Goal: Task Accomplishment & Management: Use online tool/utility

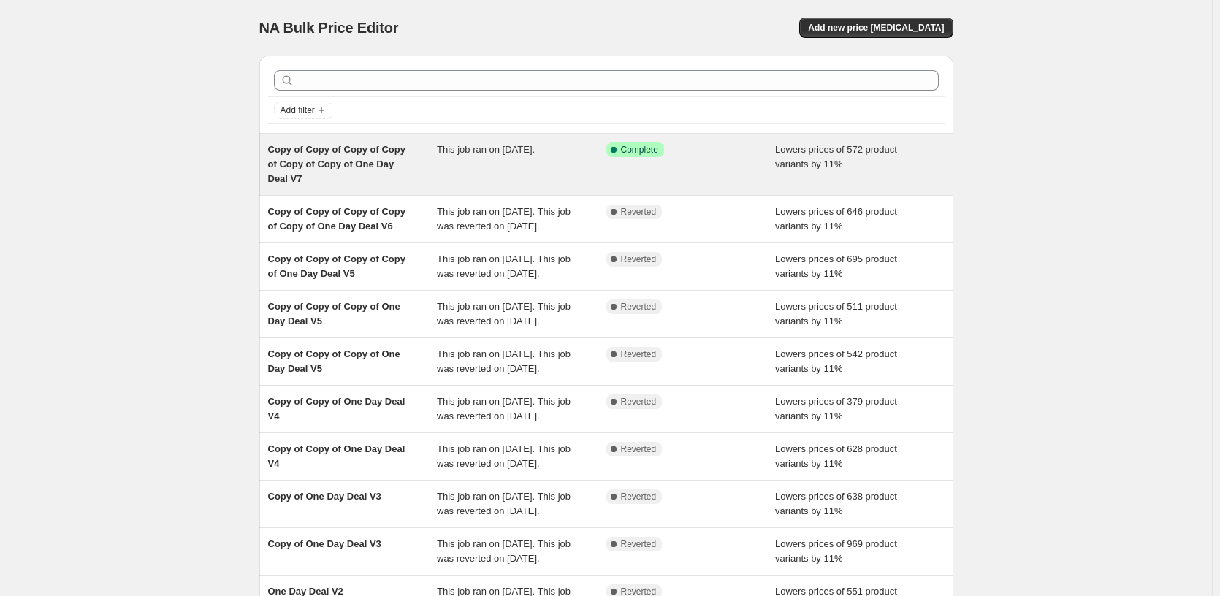
click at [625, 183] on div "Success Complete Complete" at bounding box center [690, 164] width 169 height 44
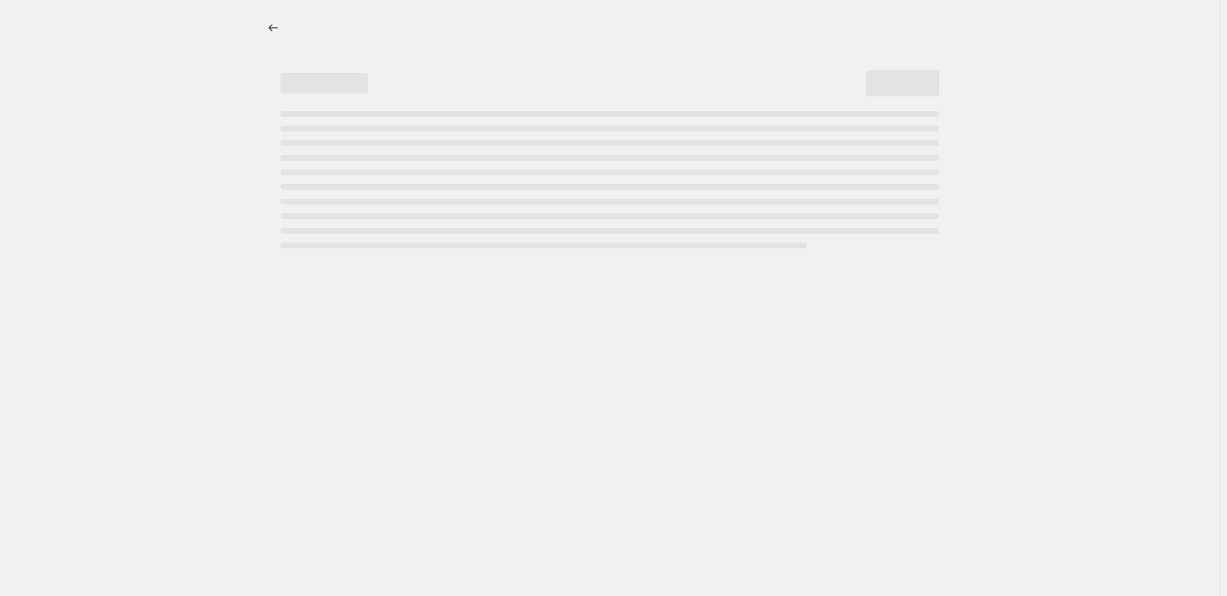
select select "percentage"
select select "pp"
select select "tag"
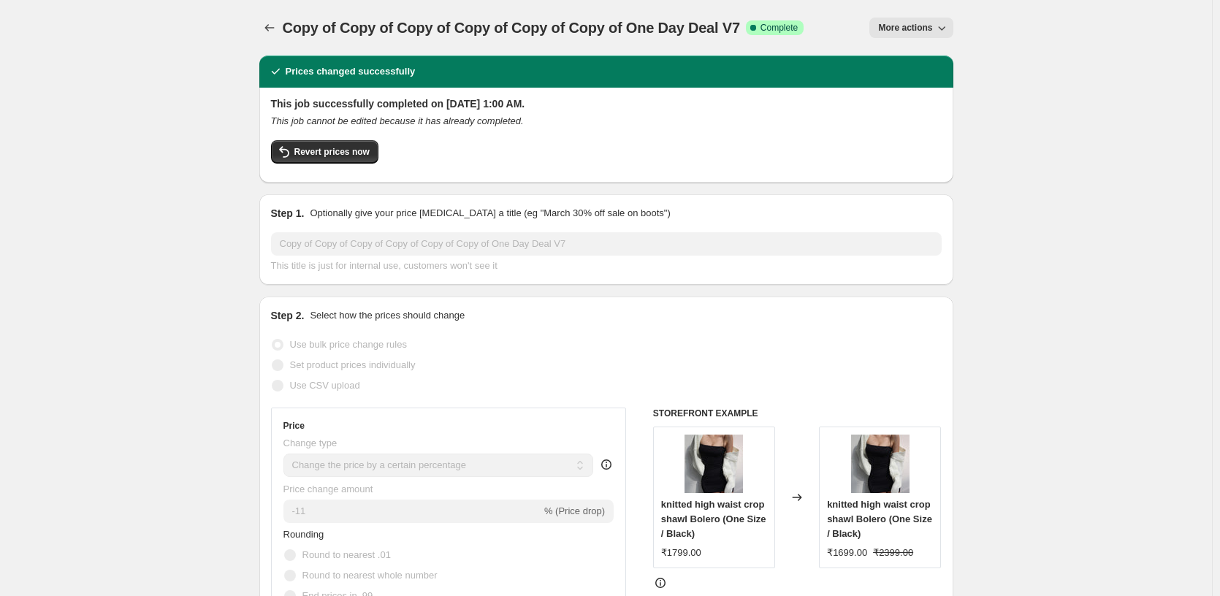
click at [930, 26] on span "More actions" at bounding box center [905, 28] width 54 height 12
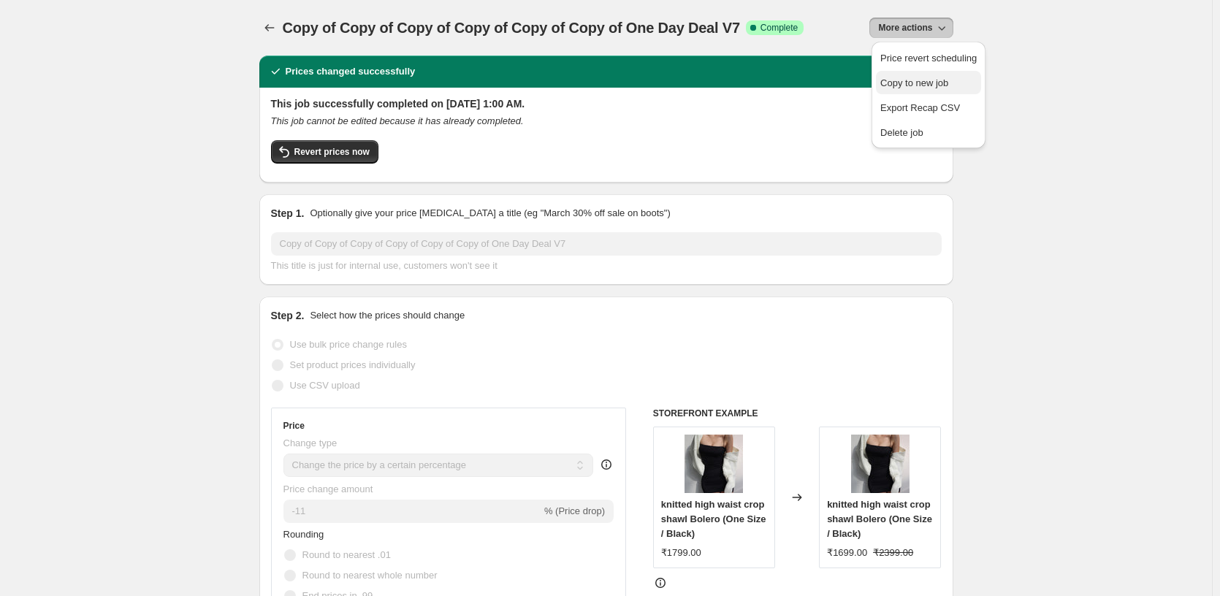
click at [943, 80] on span "Copy to new job" at bounding box center [914, 82] width 68 height 11
select select "percentage"
select select "pp"
select select "tag"
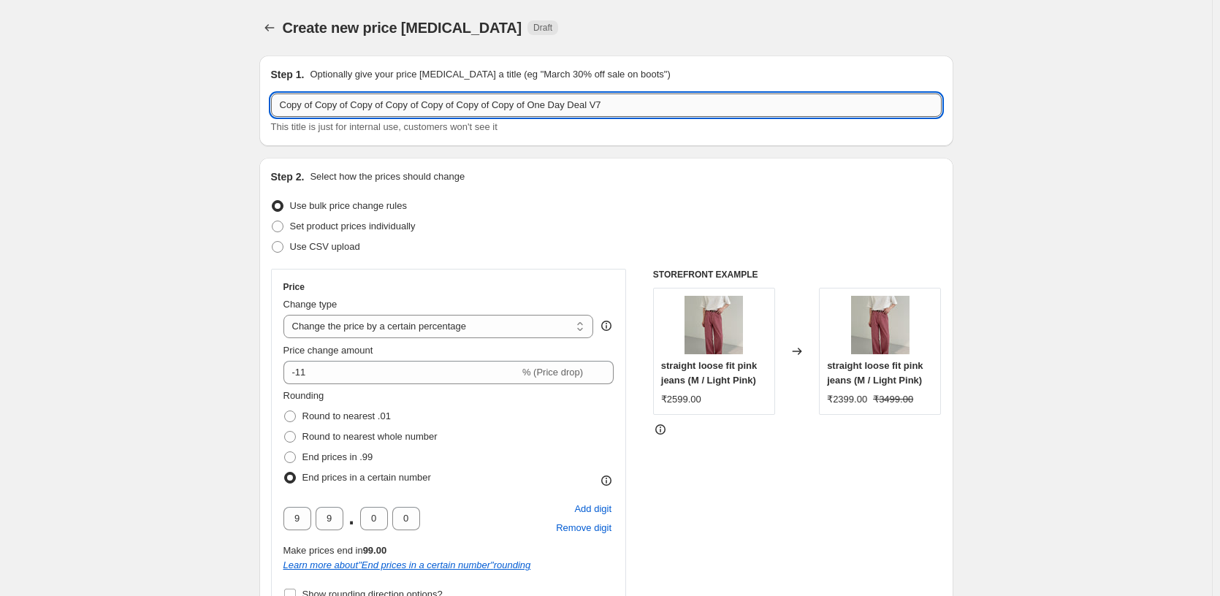
click at [663, 109] on input "Copy of Copy of Copy of Copy of Copy of Copy of Copy of One Day Deal V7" at bounding box center [606, 104] width 670 height 23
type input "Copy of Copy of Copy of Copy of Copy of Copy of Copy of One Day Deal V8"
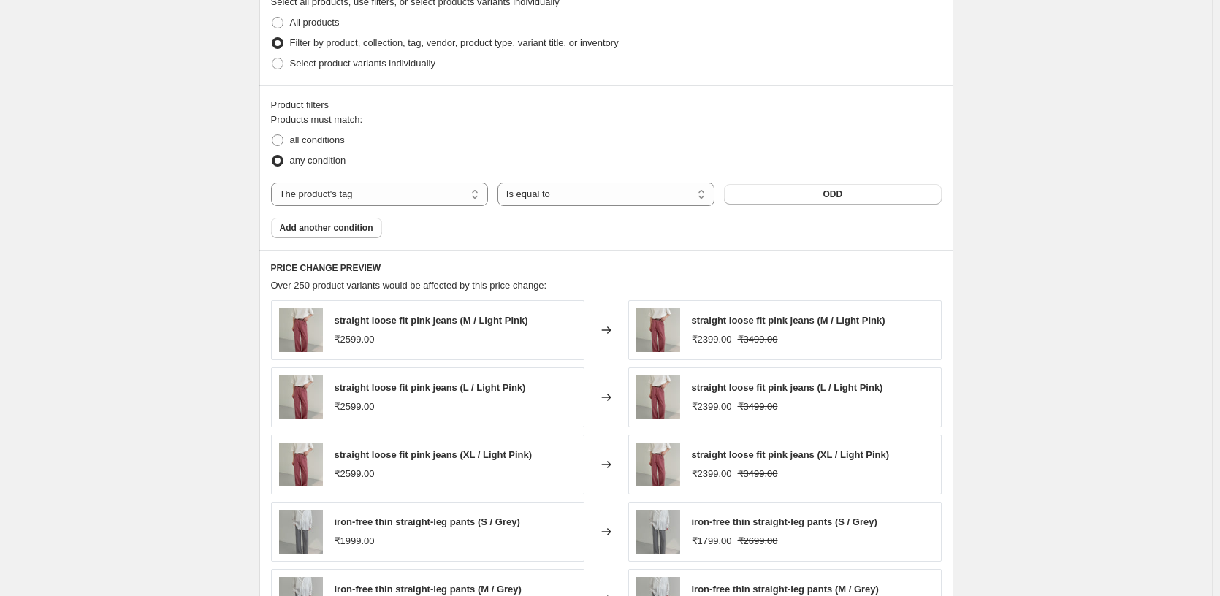
scroll to position [1398, 0]
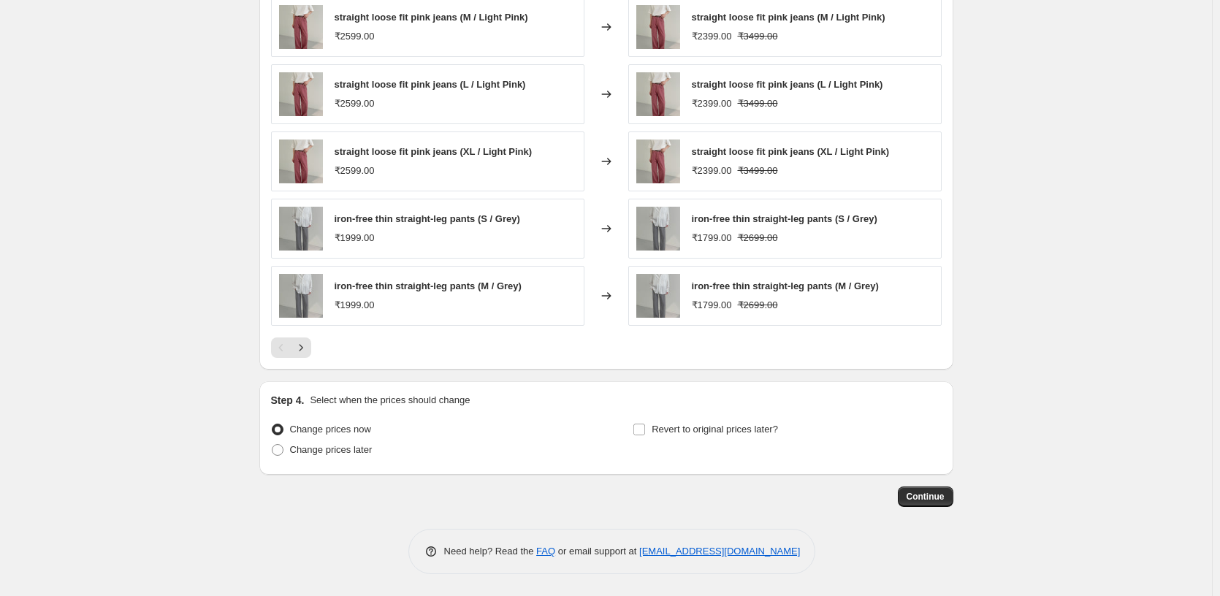
click at [929, 500] on span "Continue" at bounding box center [925, 497] width 38 height 12
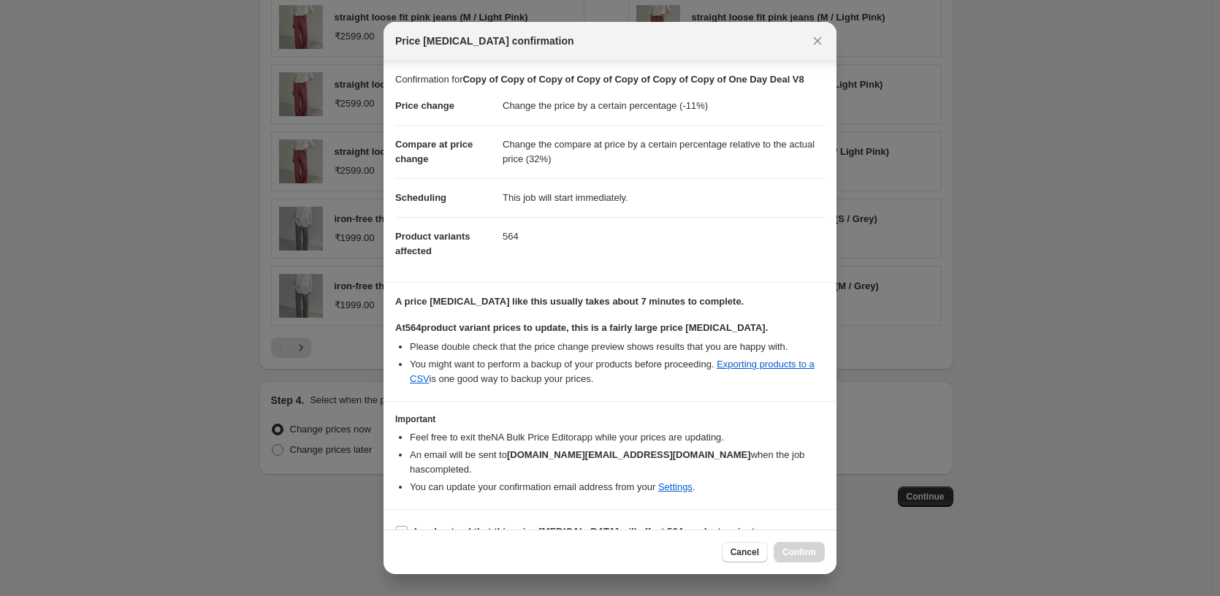
scroll to position [39, 0]
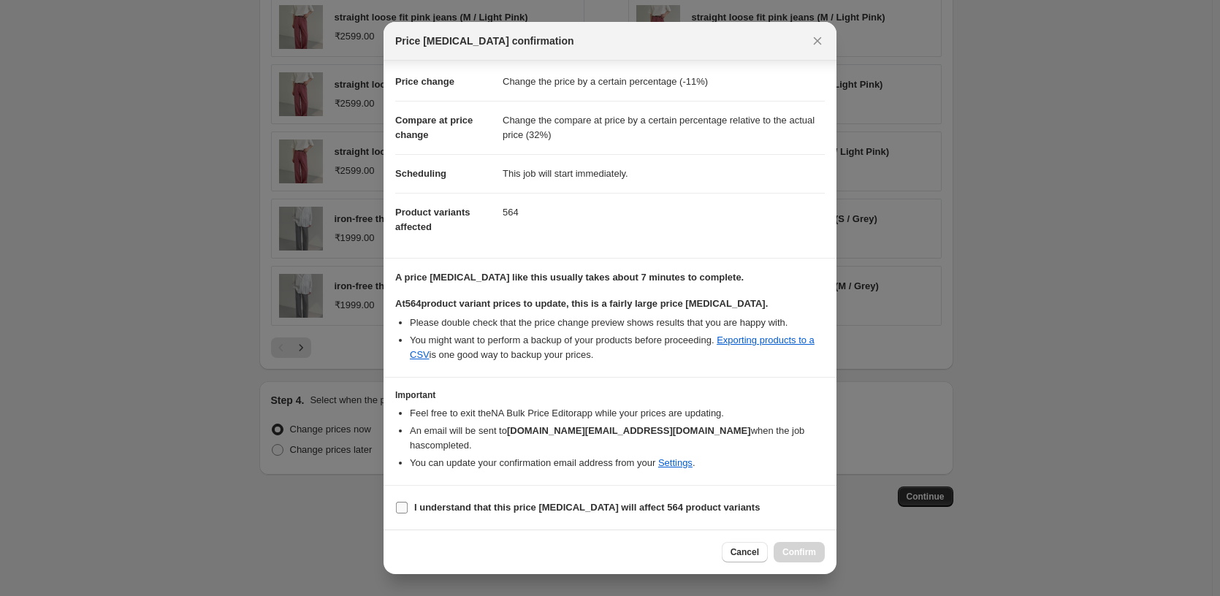
click at [430, 502] on b "I understand that this price [MEDICAL_DATA] will affect 564 product variants" at bounding box center [586, 507] width 345 height 11
click at [407, 502] on input "I understand that this price [MEDICAL_DATA] will affect 564 product variants" at bounding box center [402, 508] width 12 height 12
checkbox input "true"
click at [793, 548] on span "Confirm" at bounding box center [799, 552] width 34 height 12
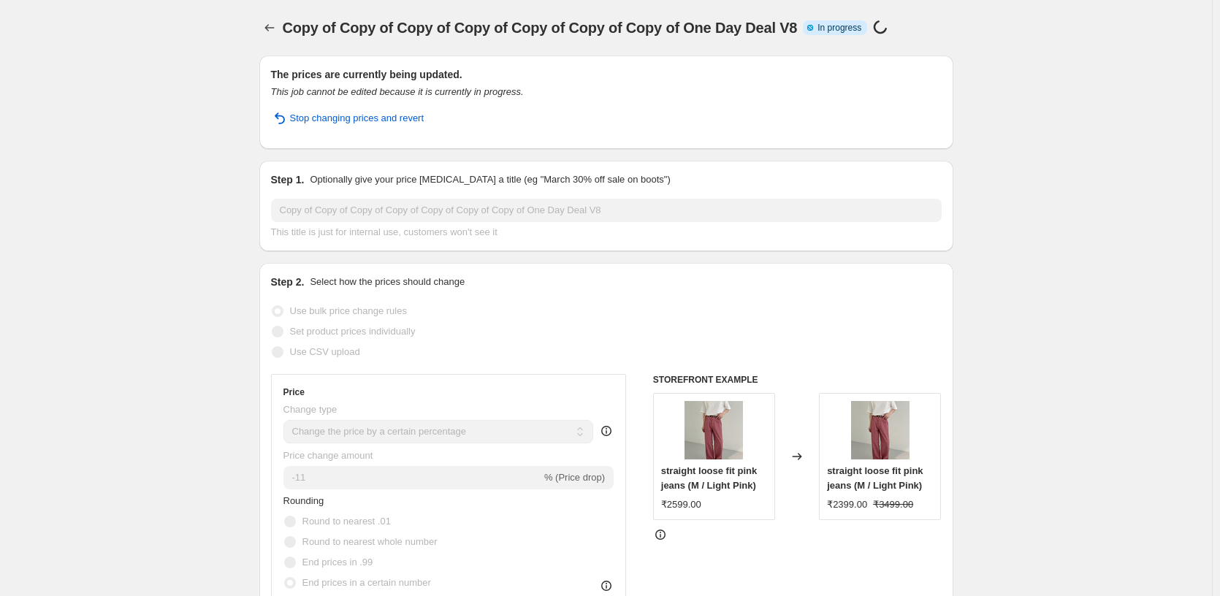
click at [280, 40] on div "Copy of Copy of Copy of Copy of Copy of Copy of Copy of One Day Deal V8. This p…" at bounding box center [606, 27] width 694 height 55
click at [277, 34] on icon "Price change jobs" at bounding box center [269, 27] width 15 height 15
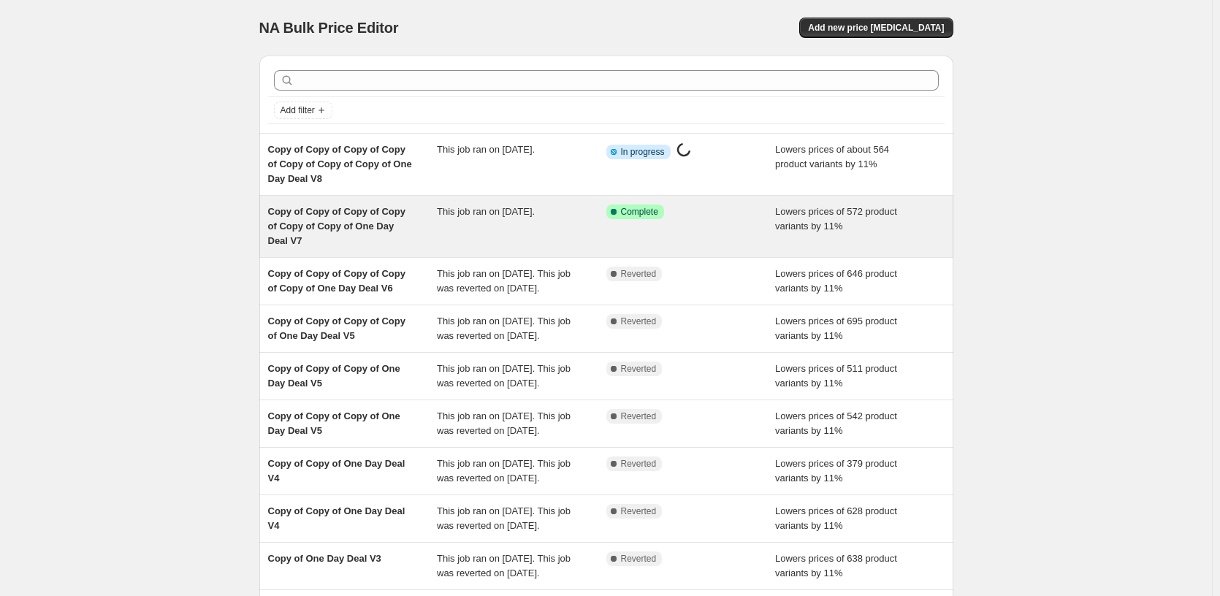
click at [588, 234] on div "This job ran on [DATE]." at bounding box center [521, 226] width 169 height 44
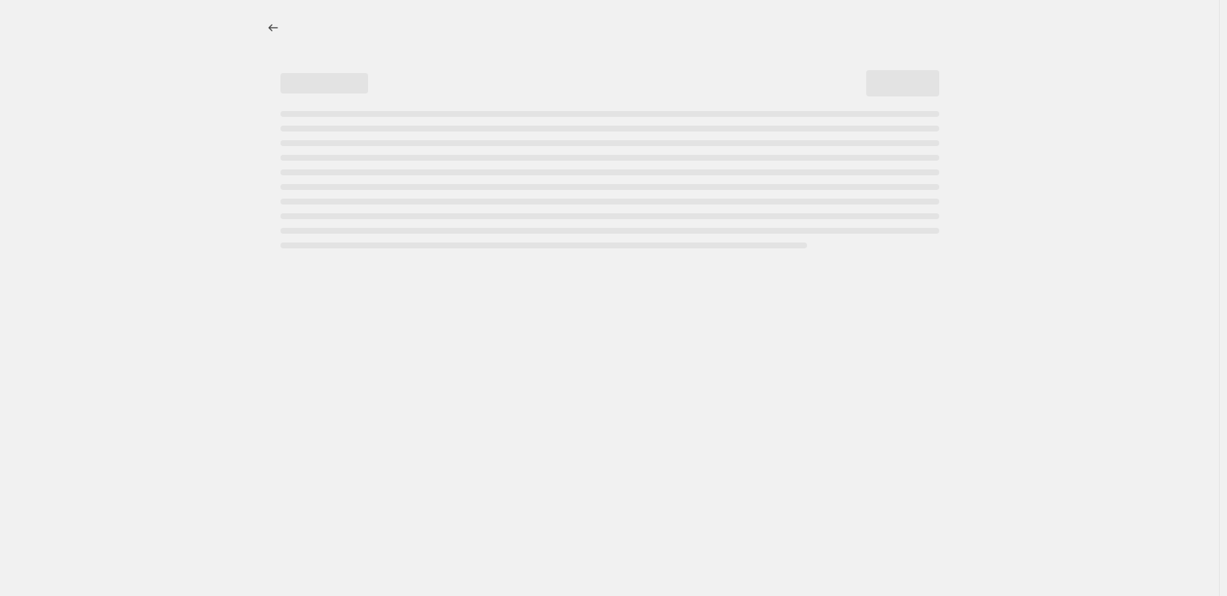
select select "percentage"
select select "pp"
select select "tag"
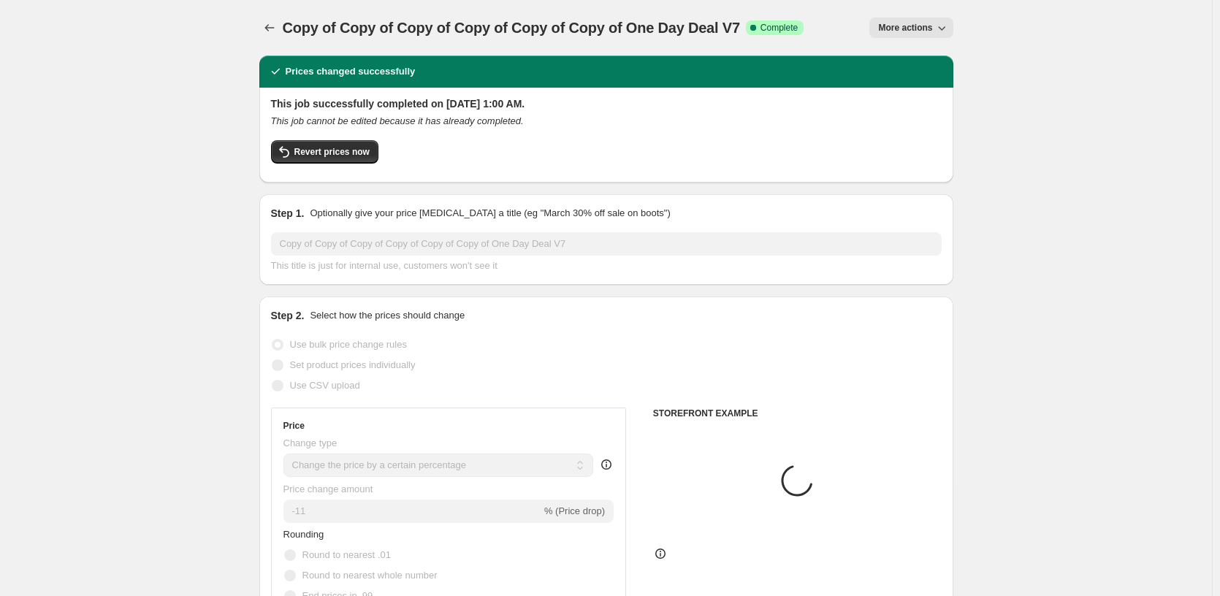
click at [341, 166] on div "Revert prices now" at bounding box center [606, 155] width 670 height 31
click at [351, 151] on span "Revert prices now" at bounding box center [331, 152] width 75 height 12
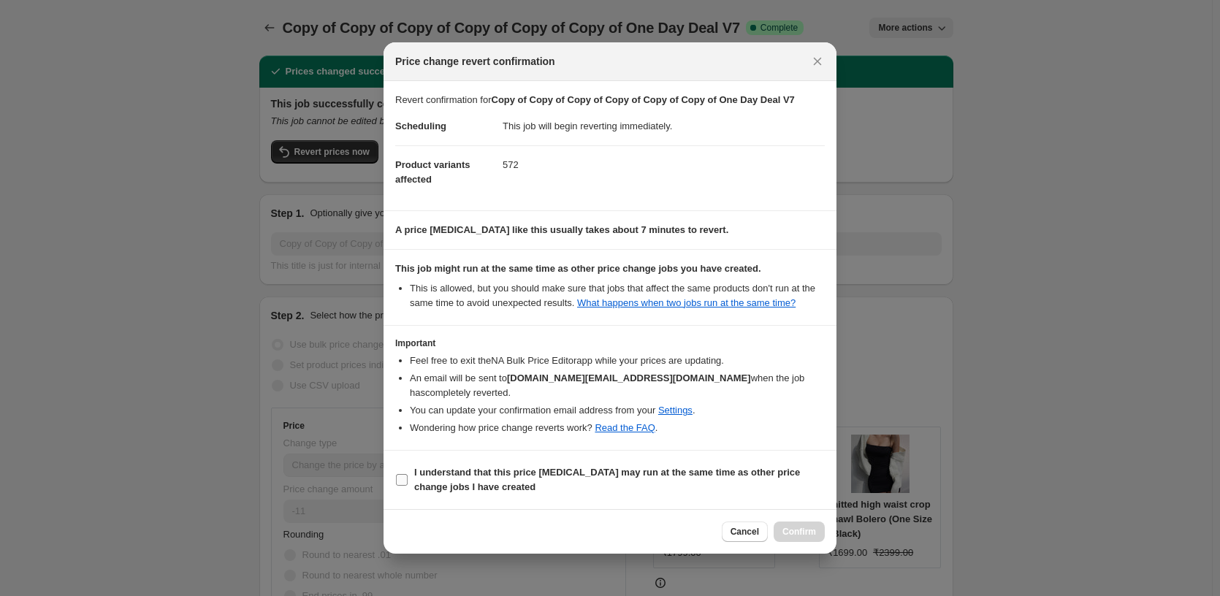
click at [446, 475] on b "I understand that this price [MEDICAL_DATA] may run at the same time as other p…" at bounding box center [607, 480] width 386 height 26
click at [407, 475] on input "I understand that this price [MEDICAL_DATA] may run at the same time as other p…" at bounding box center [402, 480] width 12 height 12
checkbox input "true"
click at [807, 535] on span "Confirm" at bounding box center [799, 532] width 34 height 12
click at [807, 535] on div "Cancel Confirm" at bounding box center [772, 531] width 103 height 20
